Goal: Task Accomplishment & Management: Manage account settings

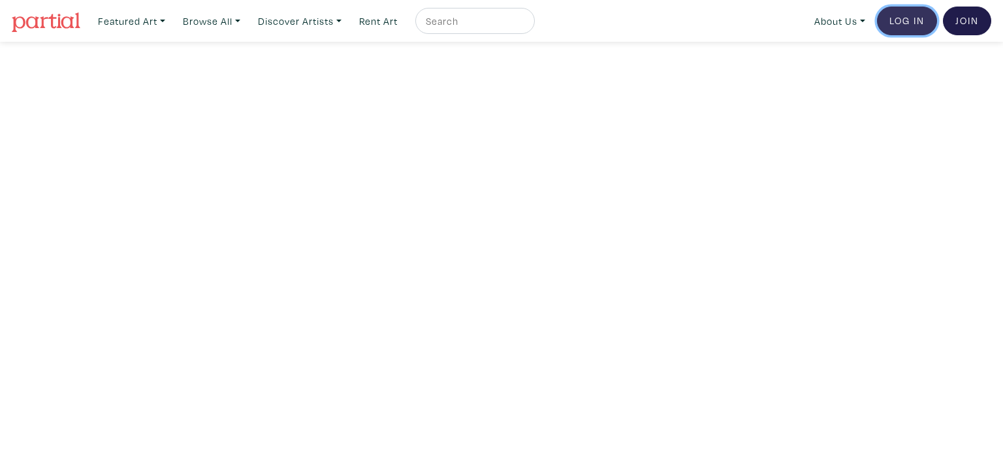
click at [910, 15] on link "Log In" at bounding box center [907, 21] width 60 height 29
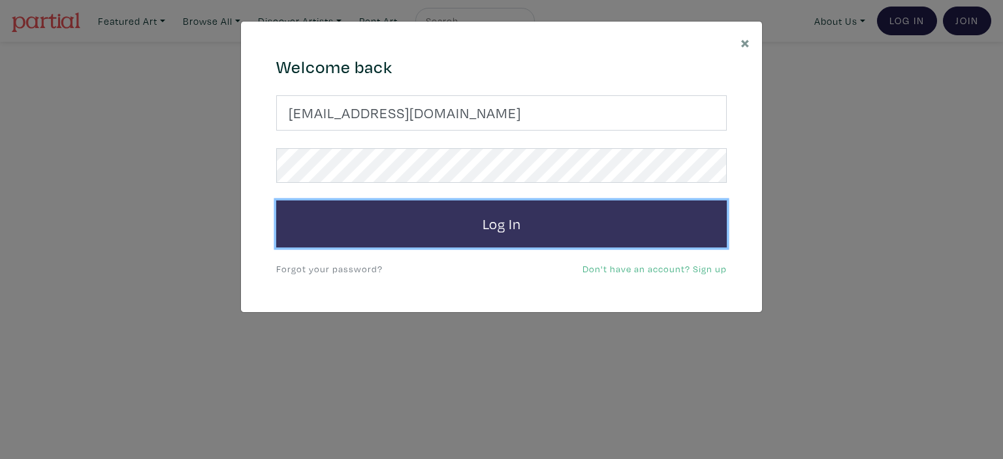
click at [655, 242] on button "Log In" at bounding box center [501, 223] width 451 height 47
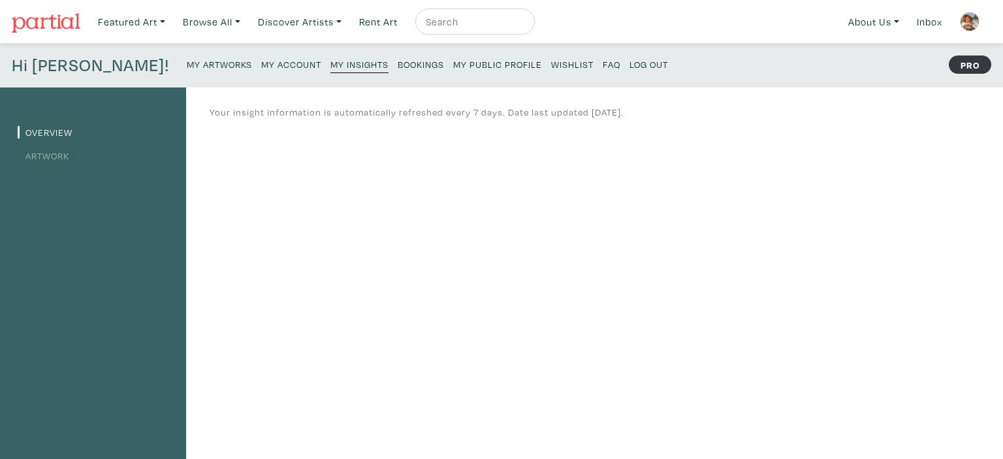
click at [187, 62] on small "My Artworks" at bounding box center [219, 64] width 65 height 12
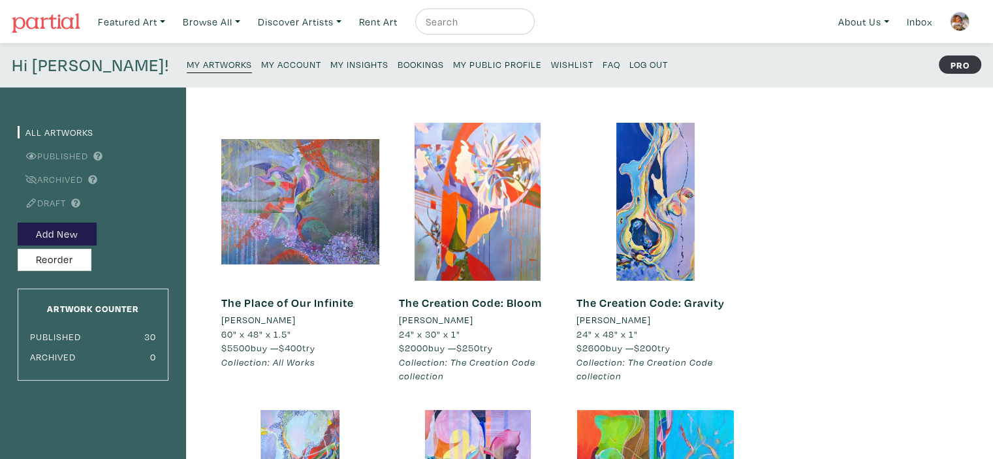
click at [959, 18] on img at bounding box center [960, 22] width 20 height 20
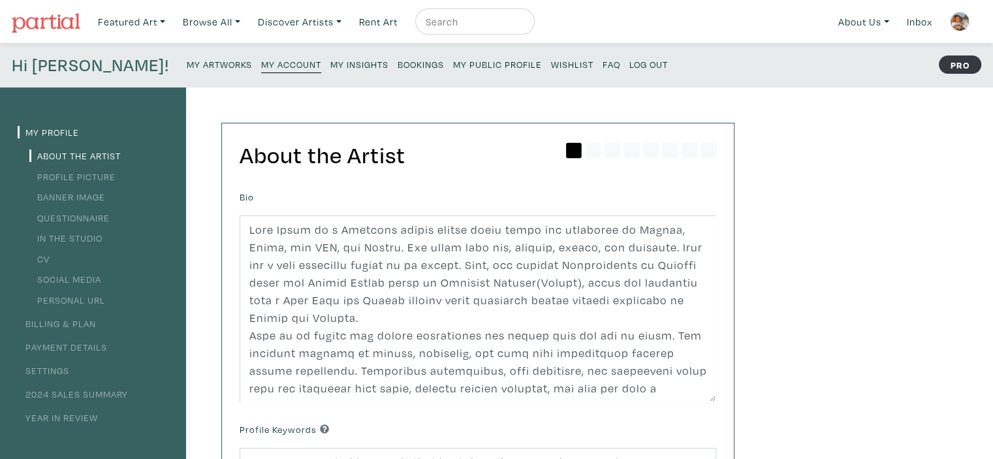
click at [963, 24] on img at bounding box center [960, 22] width 20 height 20
click at [630, 57] on link "Log Out" at bounding box center [649, 64] width 39 height 18
